Goal: Task Accomplishment & Management: Use online tool/utility

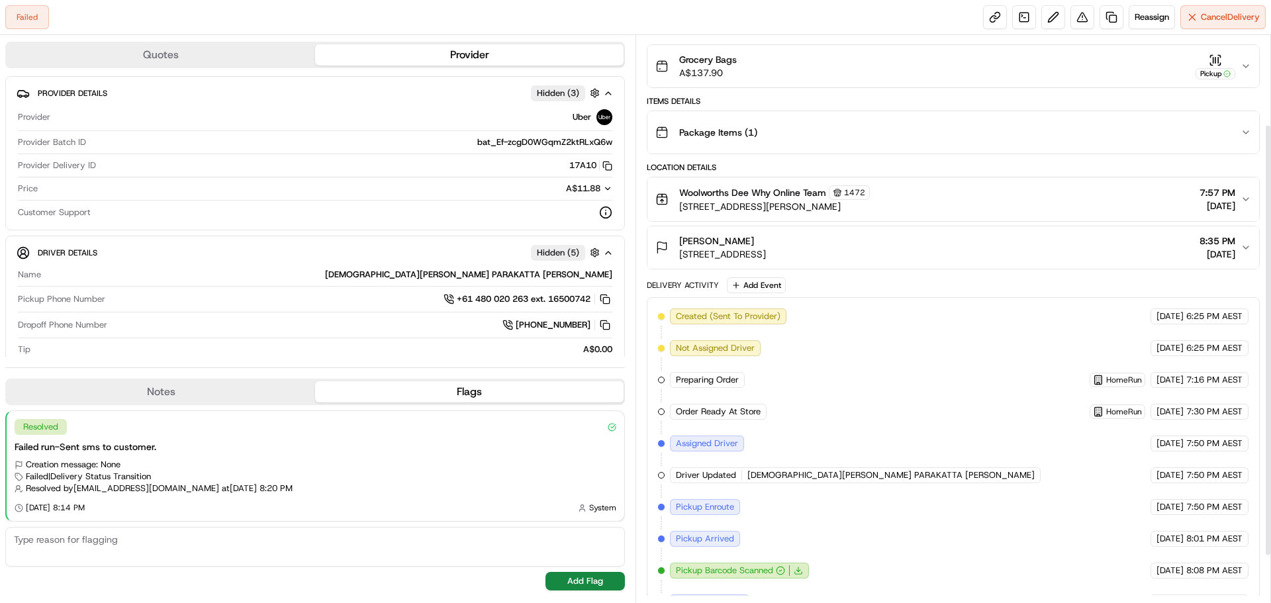
scroll to position [178, 0]
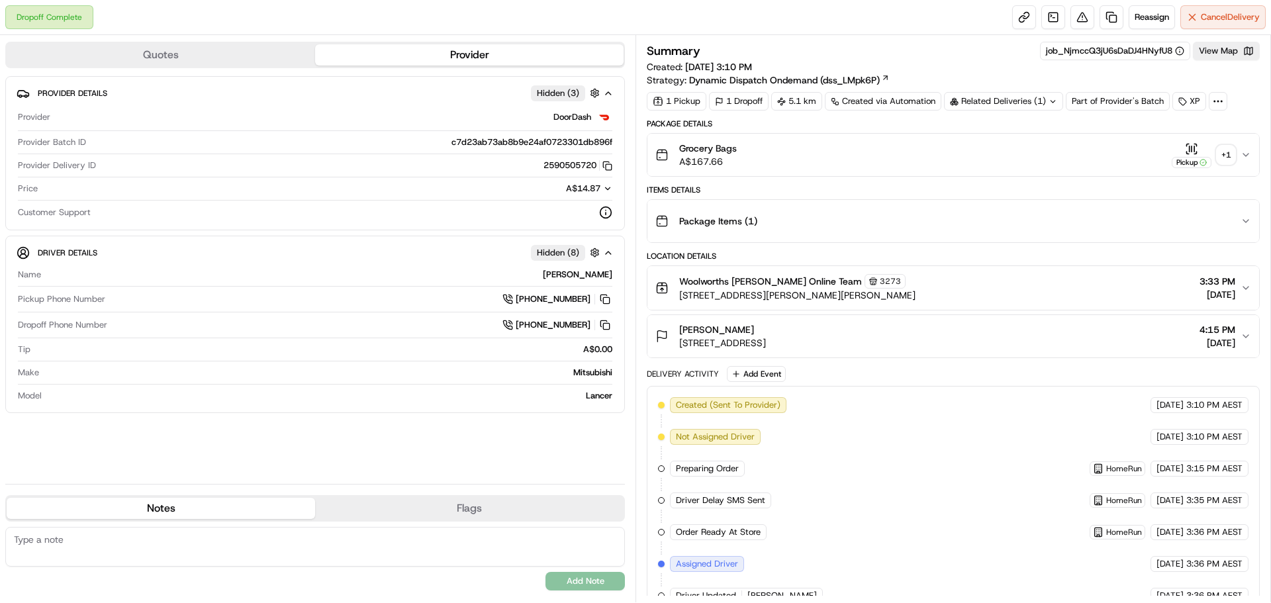
click at [1223, 157] on div "+ 1" at bounding box center [1225, 155] width 19 height 19
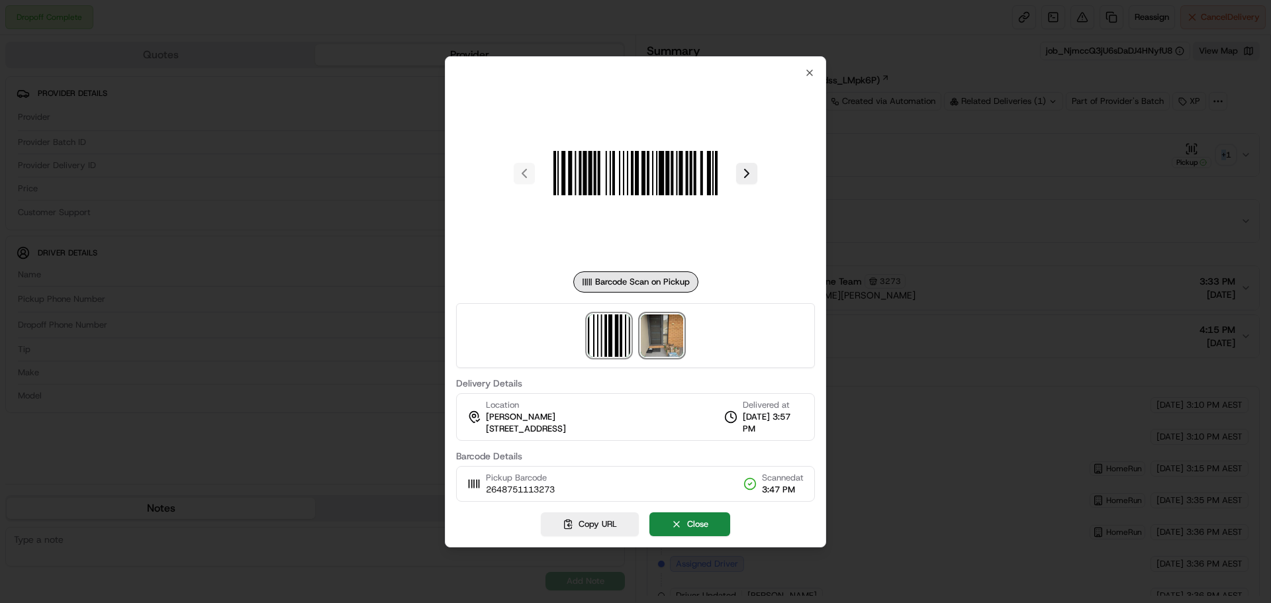
click at [668, 343] on img at bounding box center [662, 335] width 42 height 42
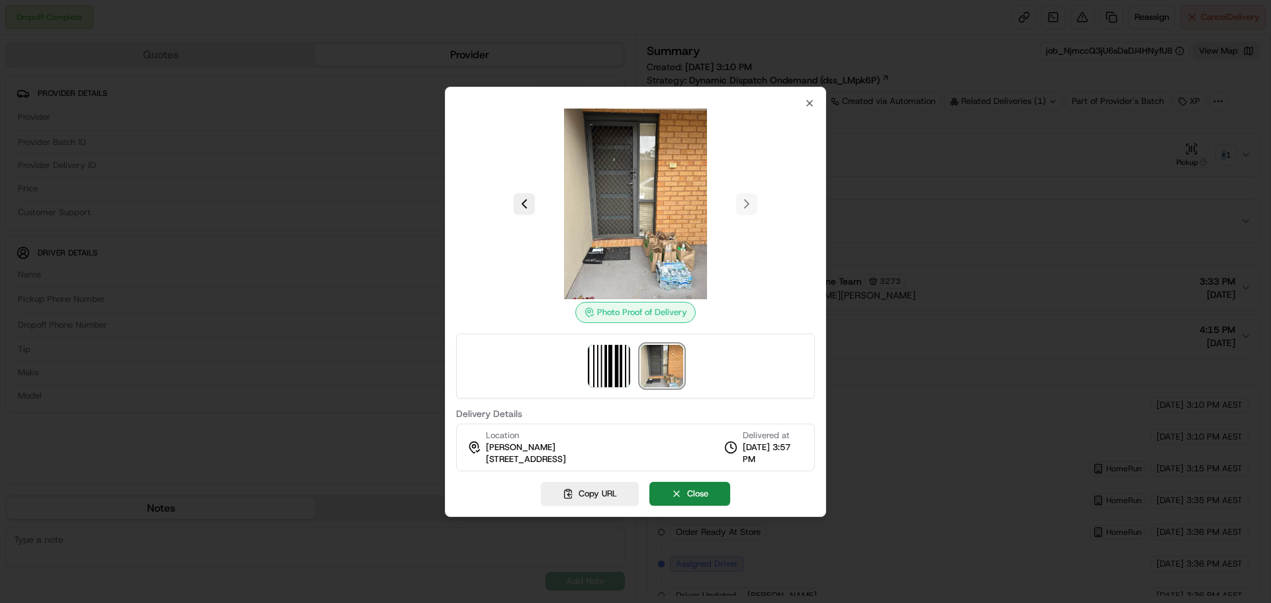
drag, startPoint x: 482, startPoint y: 459, endPoint x: 688, endPoint y: 463, distance: 205.9
click at [566, 463] on div "Location Jess Clarke 55 Culcairn Dr, U 4, Frankston South, VIC 3199, AU" at bounding box center [516, 447] width 99 height 36
copy span "55 Culcairn Dr, U 4, Frankston South, VIC 3199, AU"
